Goal: Task Accomplishment & Management: Use online tool/utility

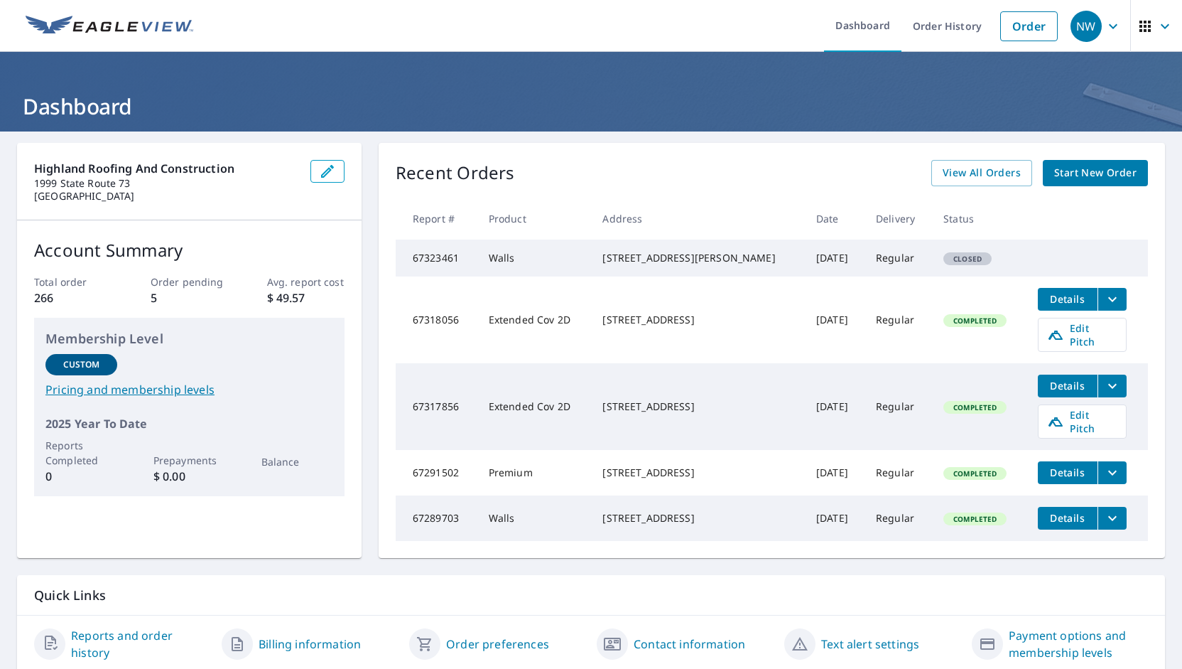
click at [1104, 308] on icon "filesDropdownBtn-67318056" at bounding box center [1112, 299] width 17 height 17
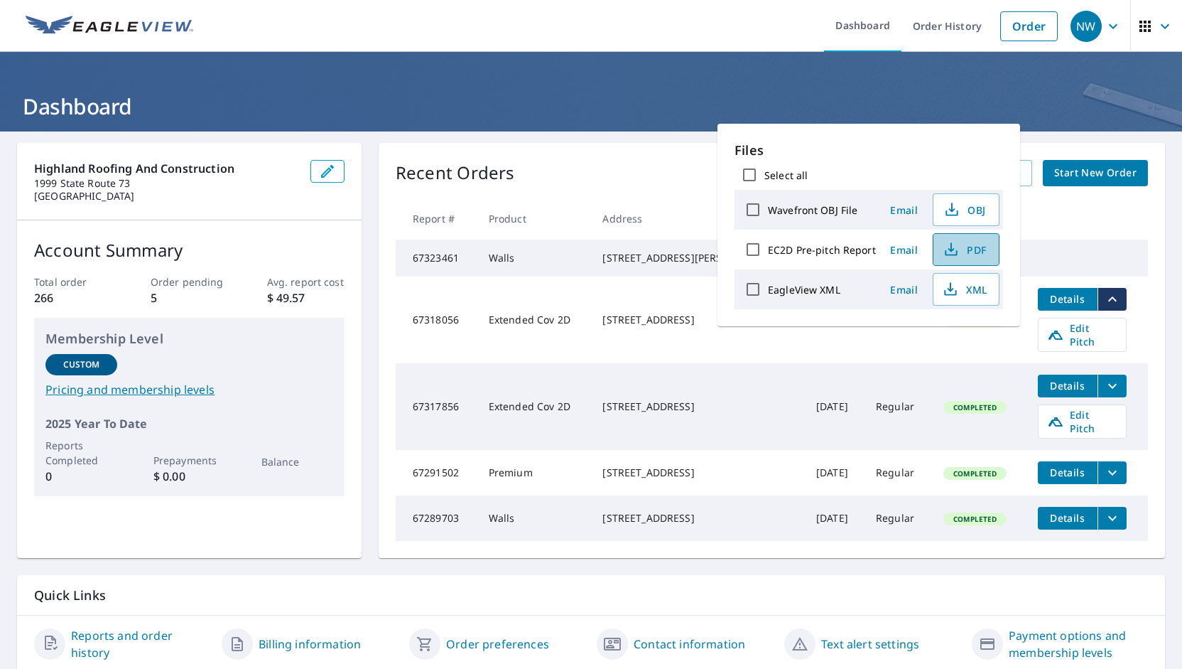
click at [968, 256] on span "PDF" at bounding box center [964, 249] width 45 height 17
click at [1071, 220] on th at bounding box center [1087, 219] width 121 height 42
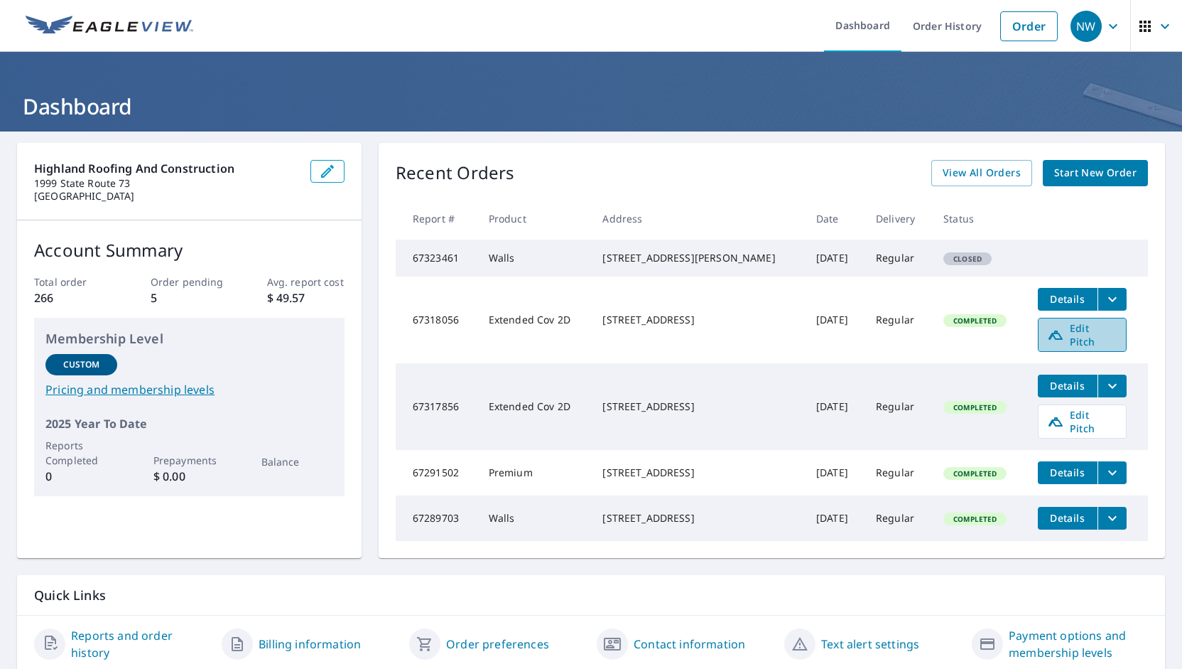
click at [1053, 345] on span "Edit Pitch" at bounding box center [1082, 334] width 70 height 27
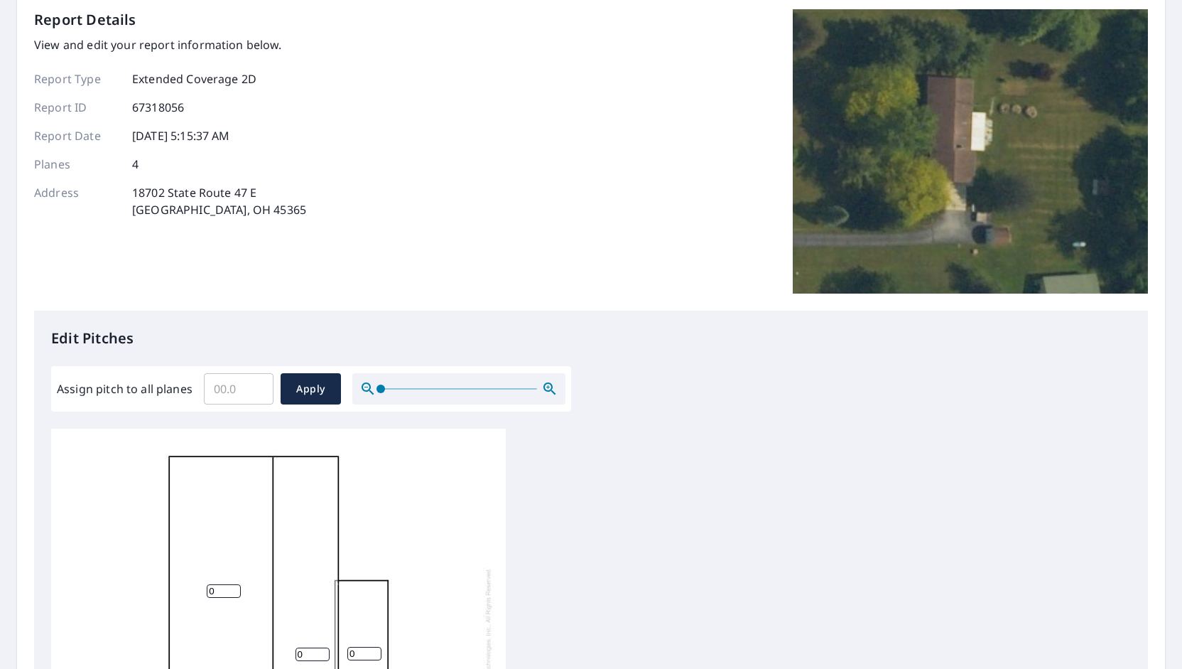
scroll to position [14, 0]
click at [365, 609] on div "0 0 0 0" at bounding box center [278, 648] width 455 height 446
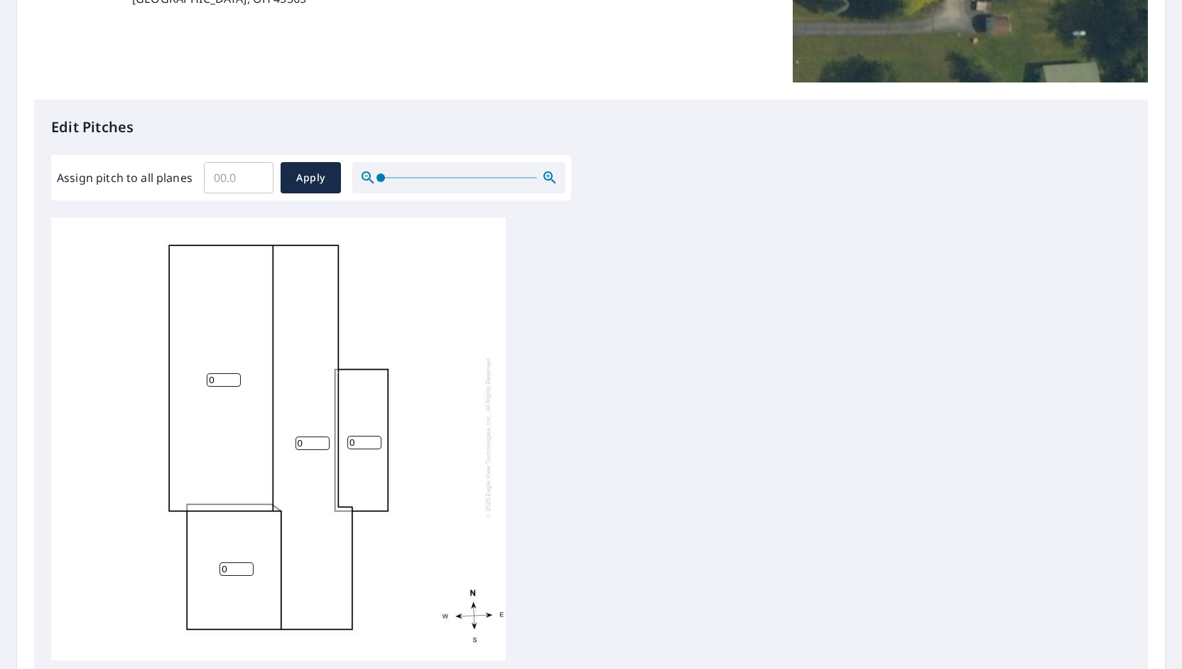
scroll to position [284, 0]
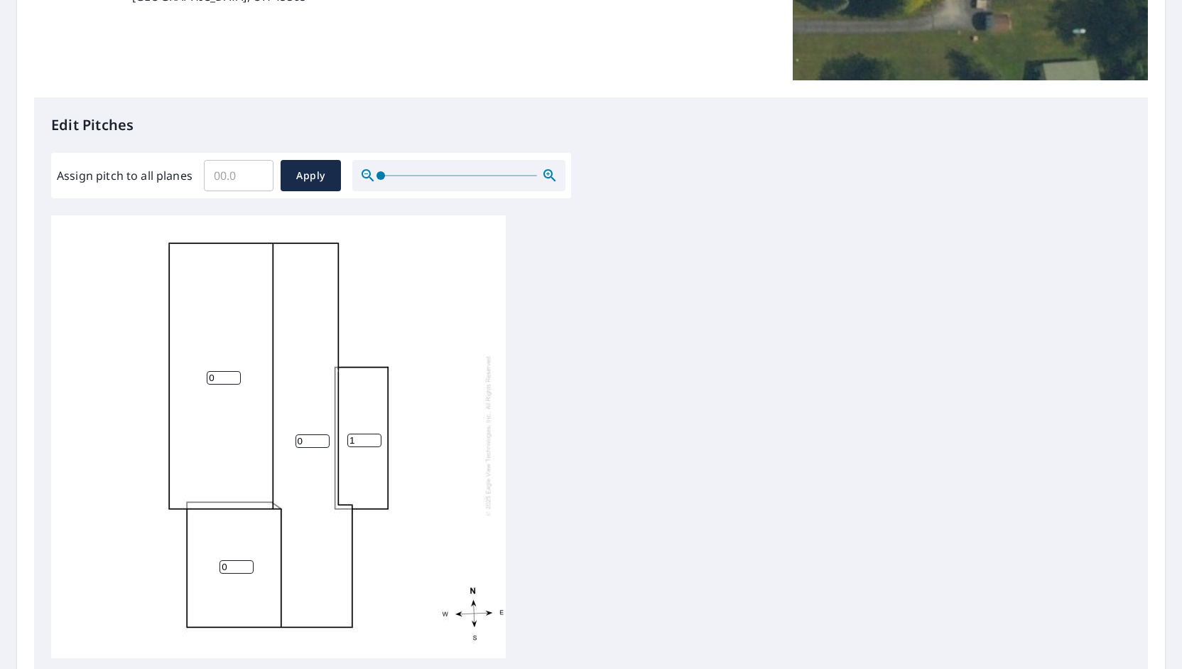
type input "1"
click at [375, 433] on input "1" at bounding box center [364, 439] width 34 height 13
click at [232, 371] on input "1" at bounding box center [224, 377] width 34 height 13
click at [232, 371] on input "2" at bounding box center [224, 377] width 34 height 13
type input "3"
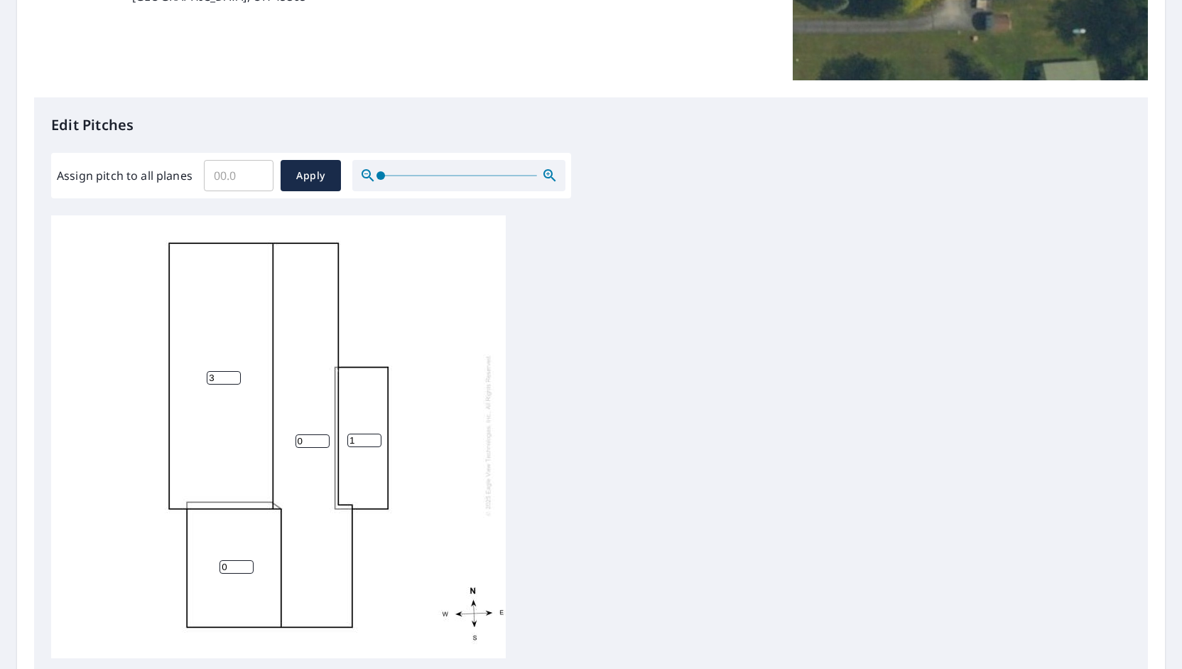
click at [232, 371] on input "3" at bounding box center [224, 377] width 34 height 13
click at [322, 434] on input "1" at bounding box center [313, 440] width 34 height 13
click at [322, 434] on input "2" at bounding box center [313, 440] width 34 height 13
type input "3"
click at [322, 434] on input "3" at bounding box center [313, 440] width 34 height 13
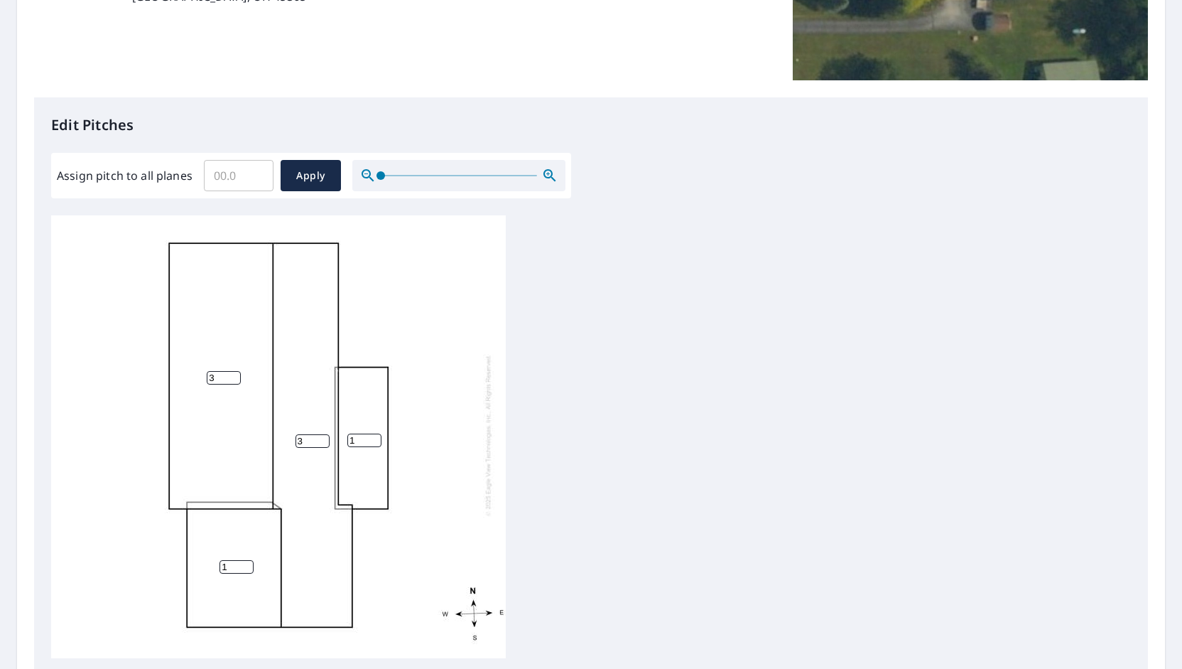
click at [248, 560] on input "1" at bounding box center [237, 566] width 34 height 13
click at [248, 560] on input "2" at bounding box center [237, 566] width 34 height 13
type input "3"
click at [248, 560] on input "3" at bounding box center [237, 566] width 34 height 13
click at [613, 443] on div "3 3 3 1" at bounding box center [591, 438] width 1080 height 446
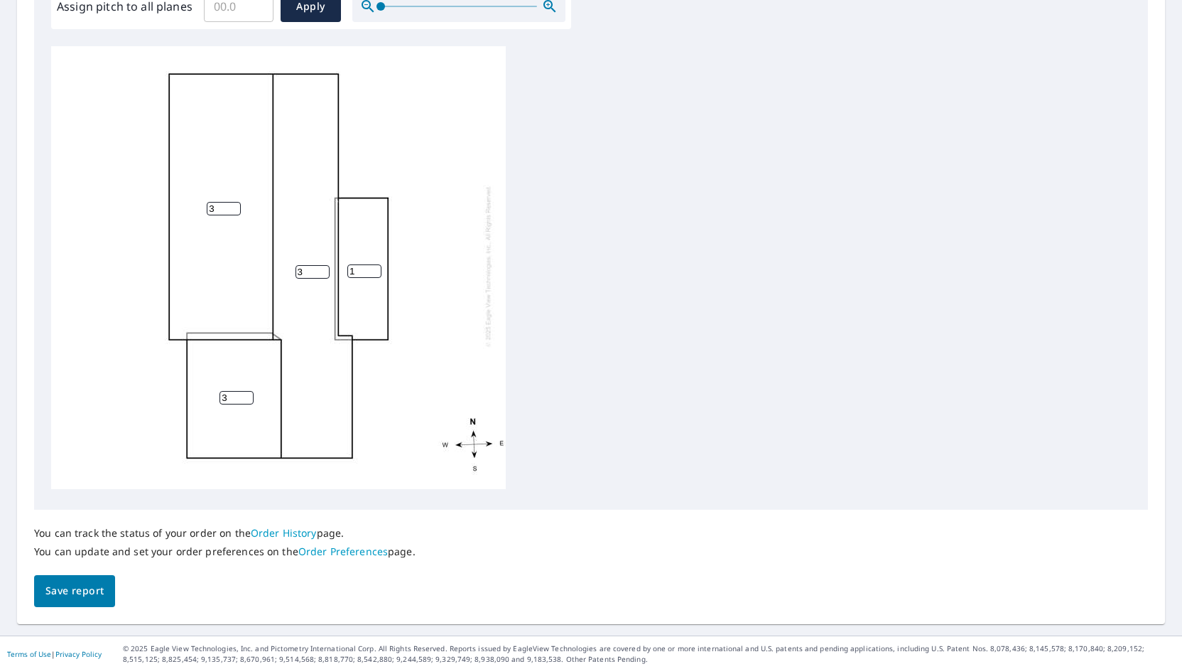
scroll to position [455, 0]
click at [93, 586] on span "Save report" at bounding box center [74, 589] width 58 height 18
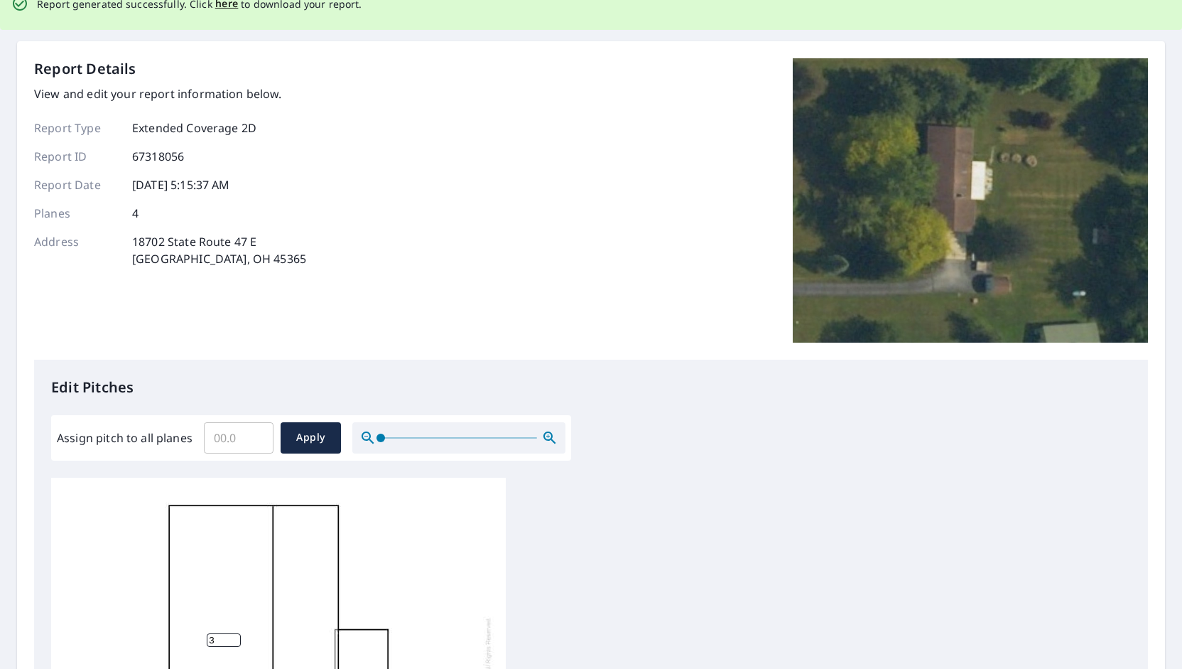
scroll to position [0, 0]
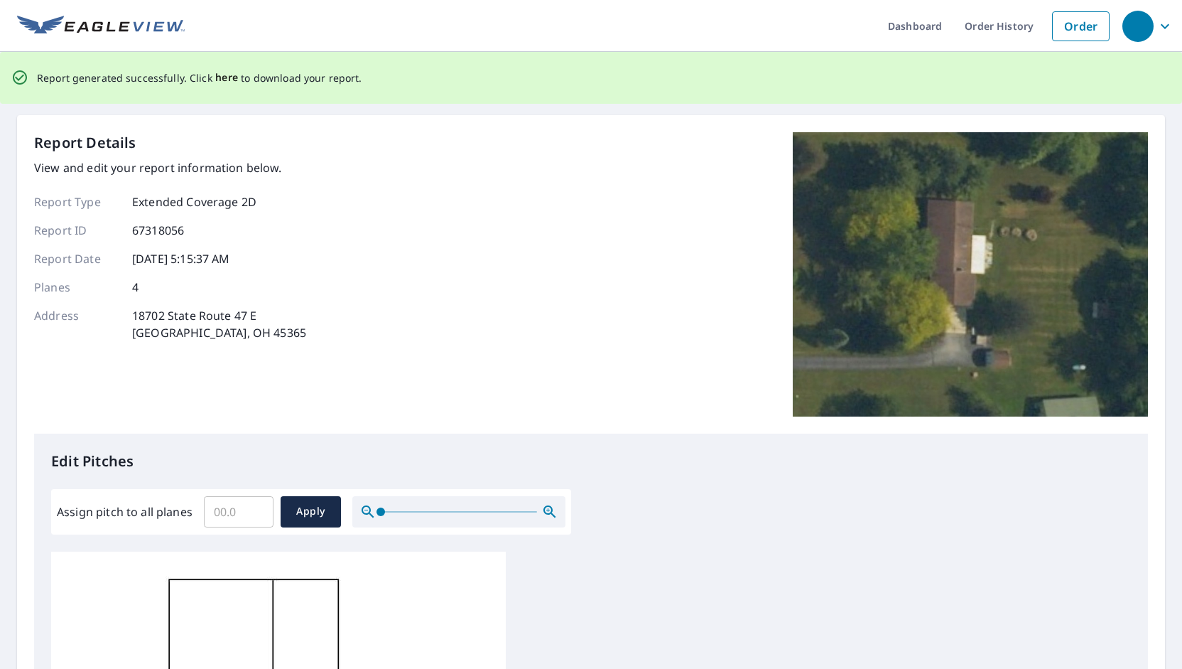
click at [222, 80] on span "here" at bounding box center [226, 78] width 23 height 18
